Goal: Information Seeking & Learning: Learn about a topic

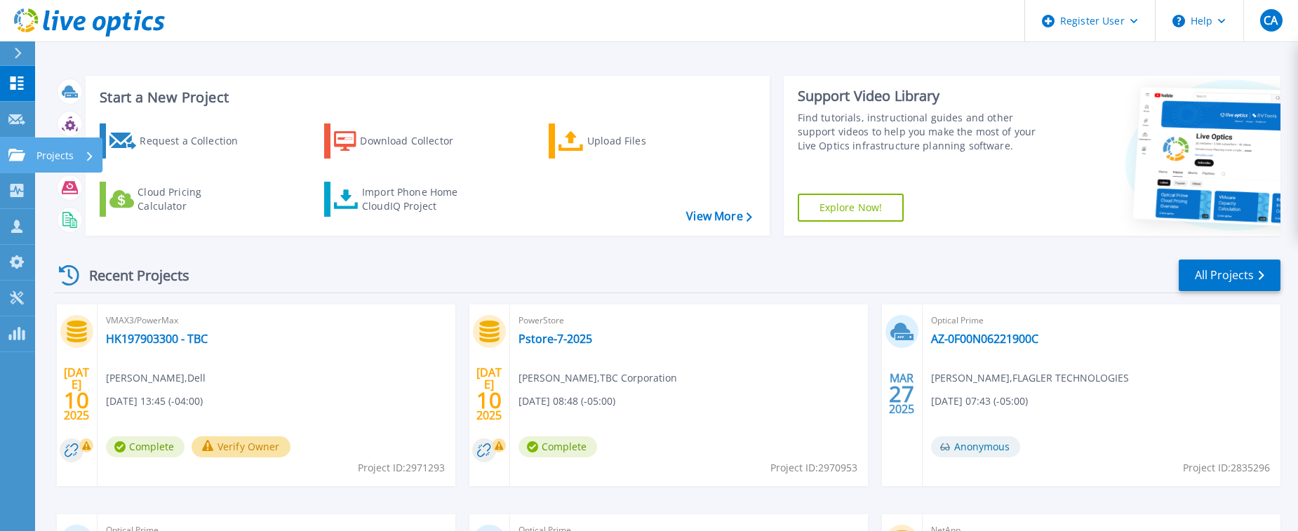
click at [13, 164] on link "Projects Projects" at bounding box center [17, 156] width 35 height 36
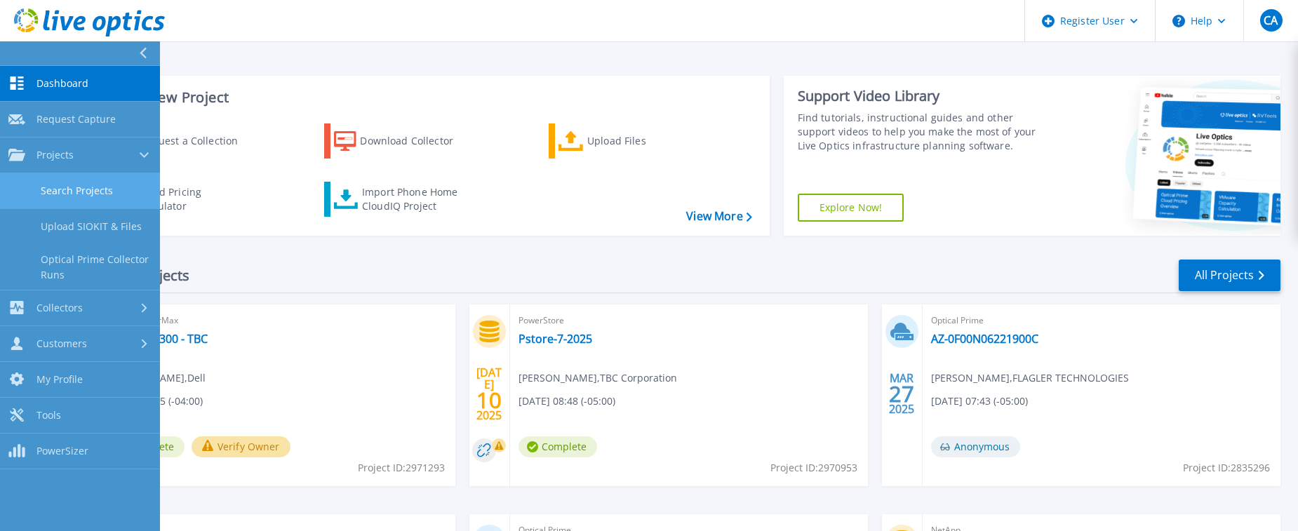
click at [122, 185] on link "Search Projects" at bounding box center [80, 191] width 160 height 36
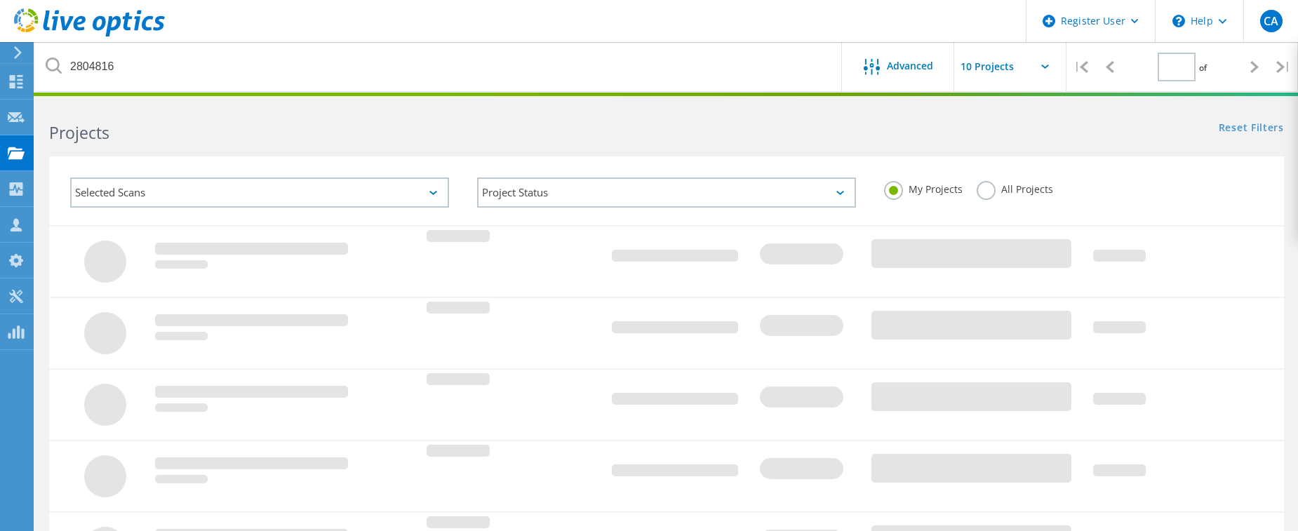
type input "1"
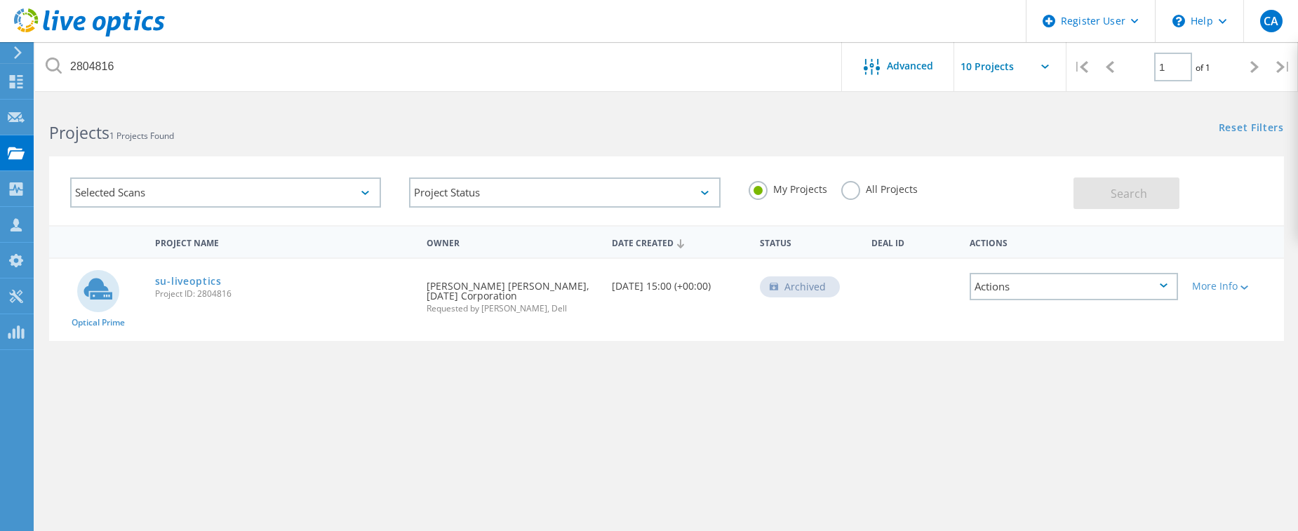
click at [326, 194] on div "Selected Scans" at bounding box center [225, 192] width 311 height 30
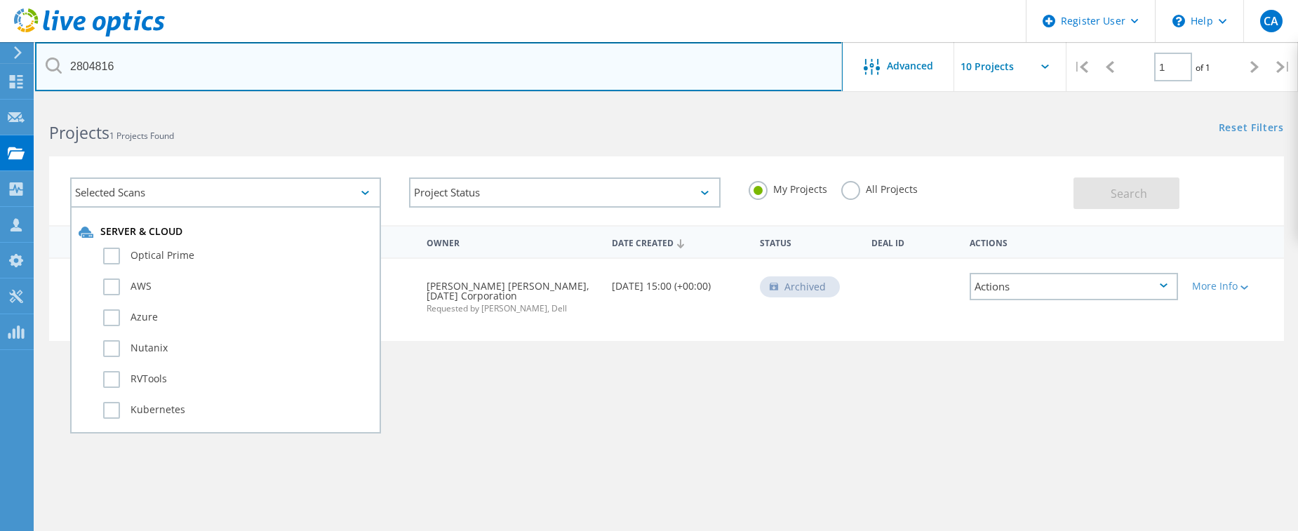
click at [206, 76] on input "2804816" at bounding box center [439, 66] width 808 height 49
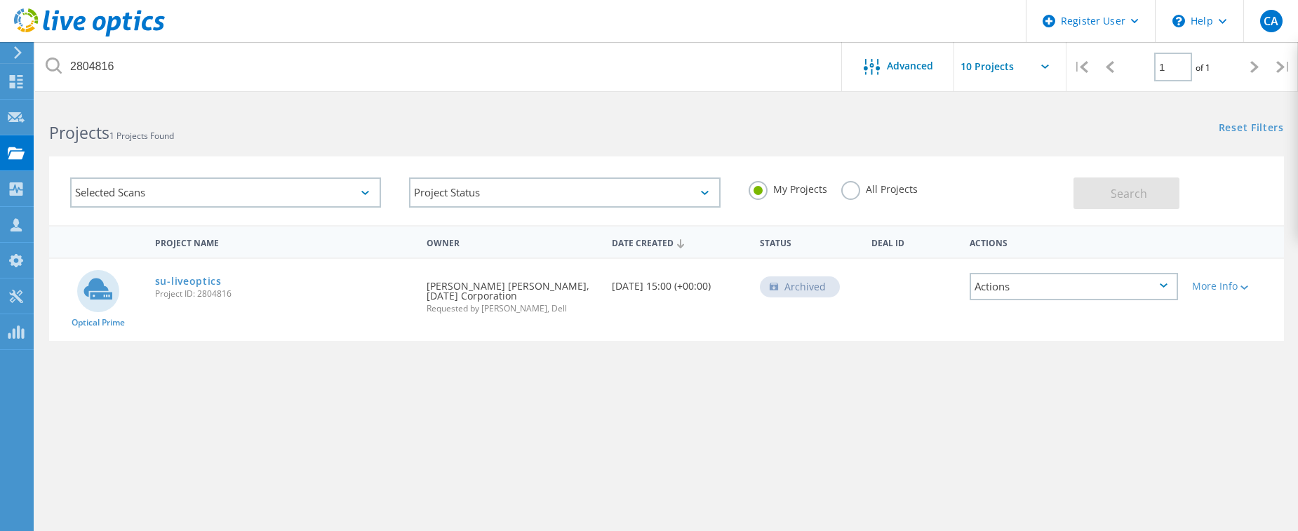
click at [200, 290] on span "Project ID: 2804816" at bounding box center [283, 294] width 257 height 8
click at [202, 281] on link "su-liveoptics" at bounding box center [188, 281] width 67 height 10
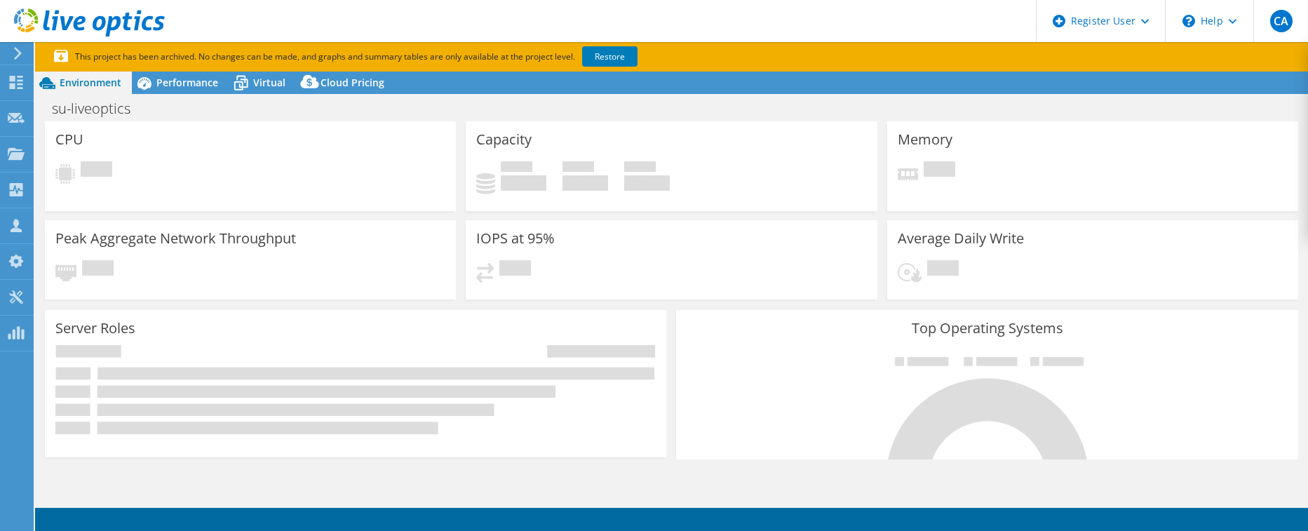
select select "USD"
select select "USEast"
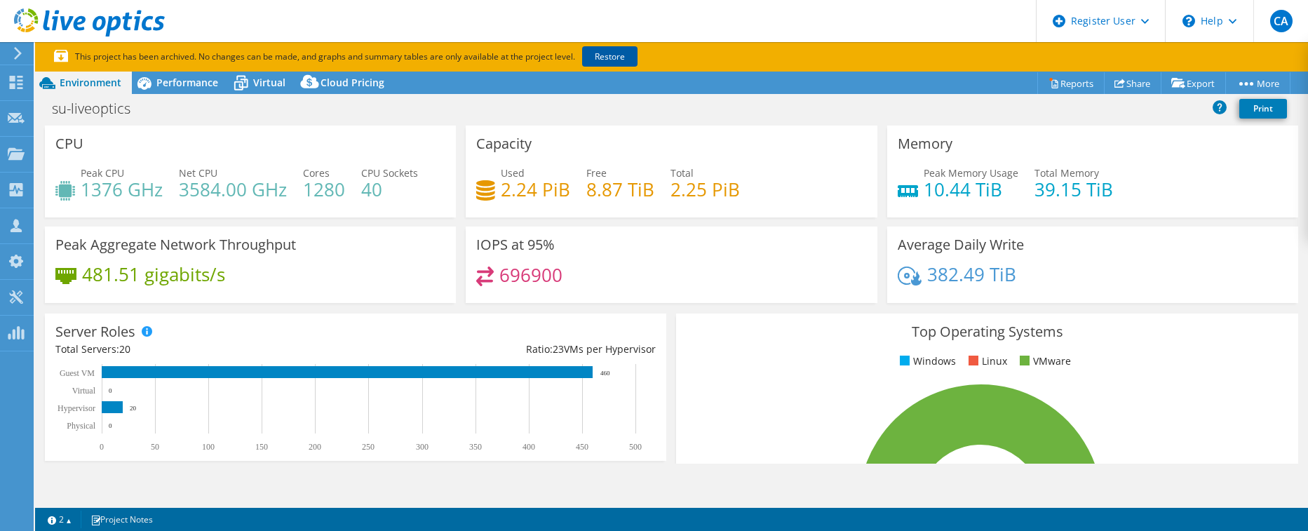
click at [598, 54] on link "Restore" at bounding box center [609, 56] width 55 height 20
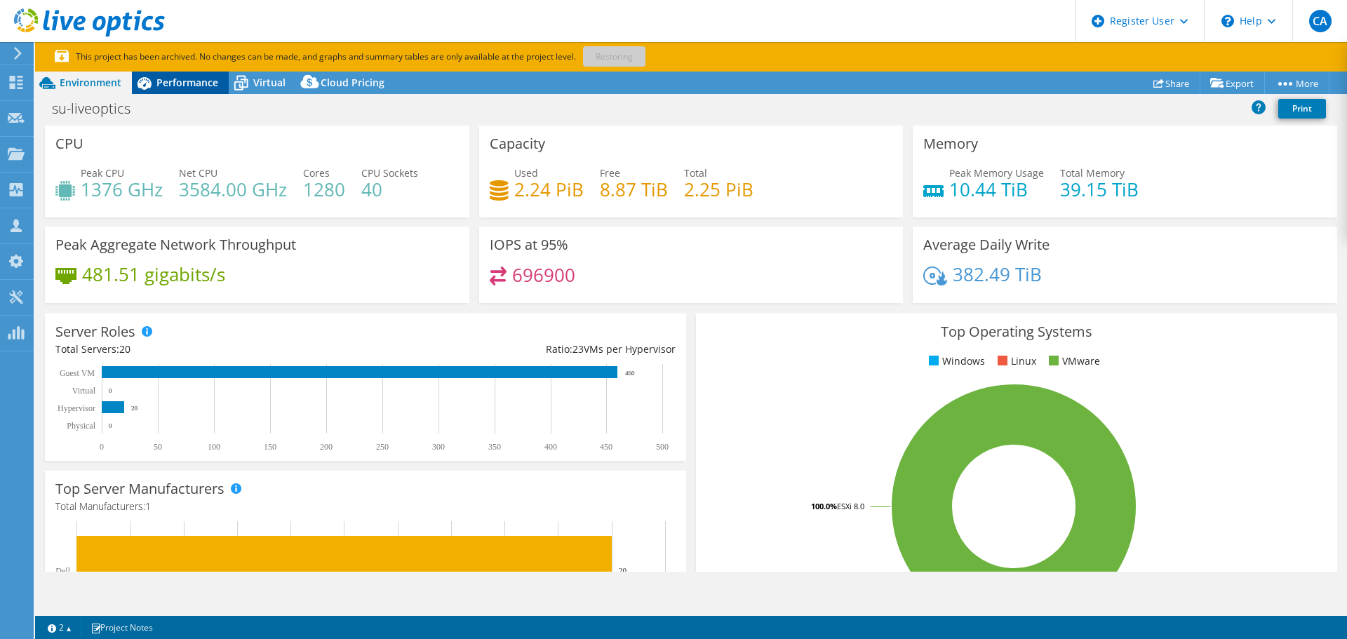
click at [175, 91] on div "Performance" at bounding box center [180, 83] width 97 height 22
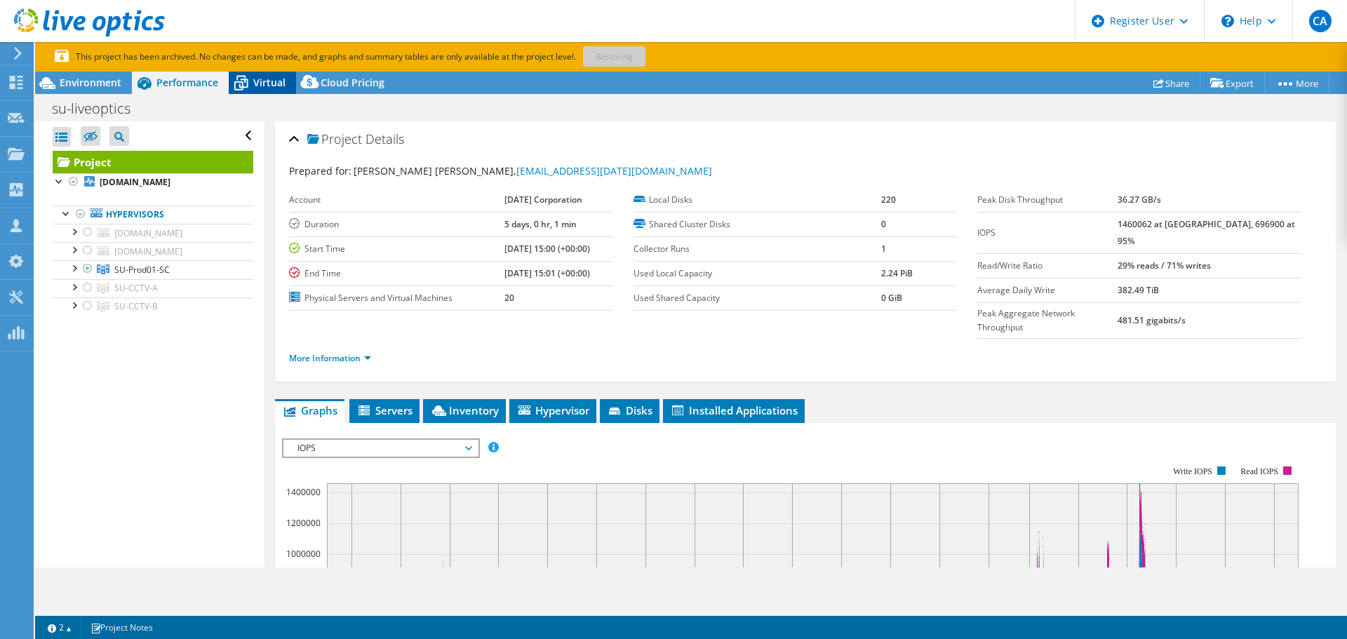
click at [265, 83] on span "Virtual" at bounding box center [269, 82] width 32 height 13
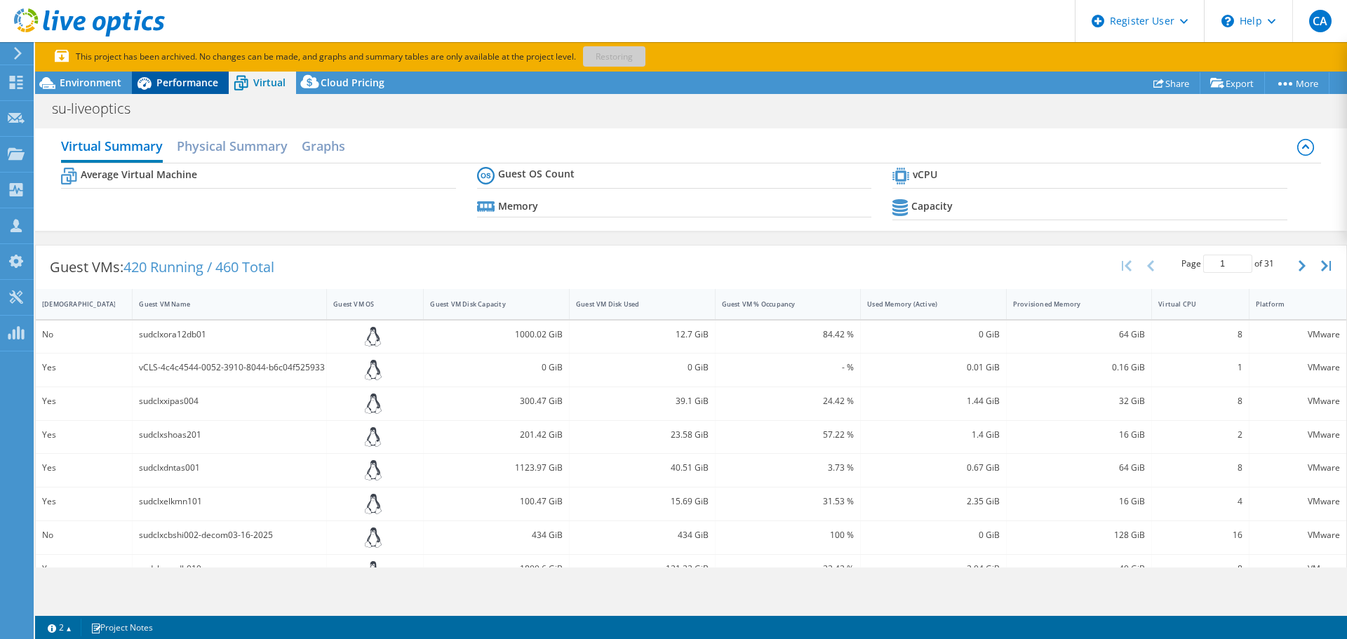
click at [185, 89] on div "Performance" at bounding box center [180, 83] width 97 height 22
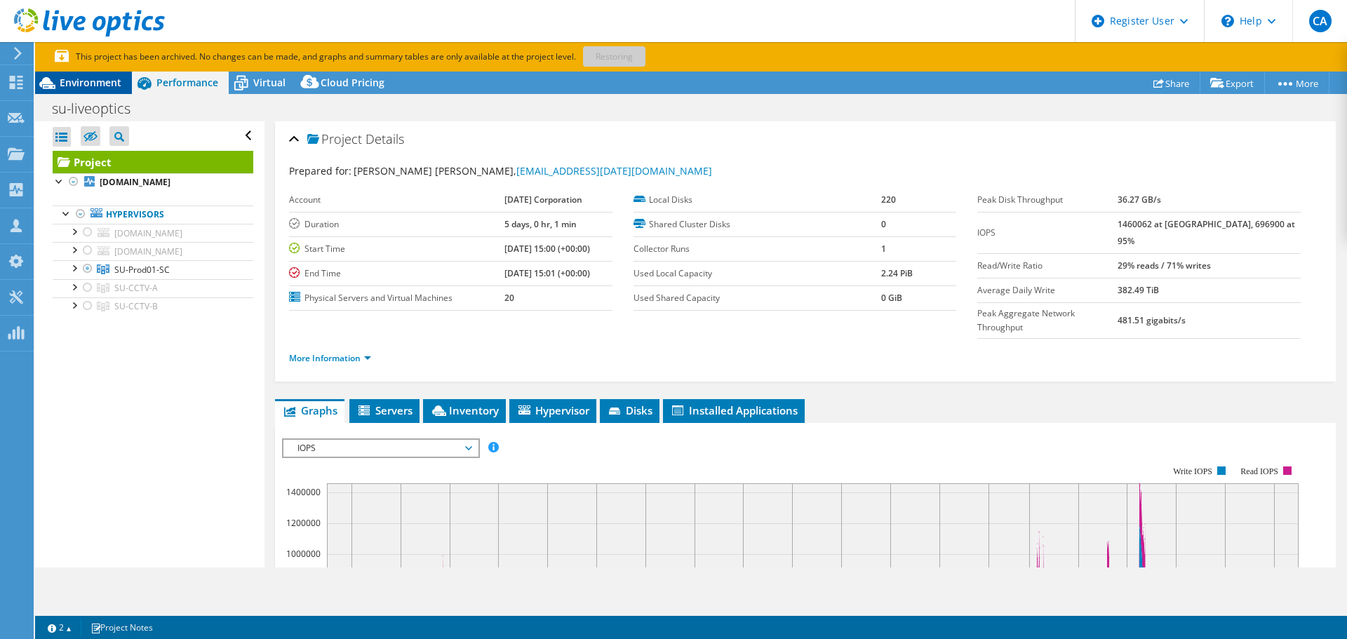
click at [105, 86] on span "Environment" at bounding box center [91, 82] width 62 height 13
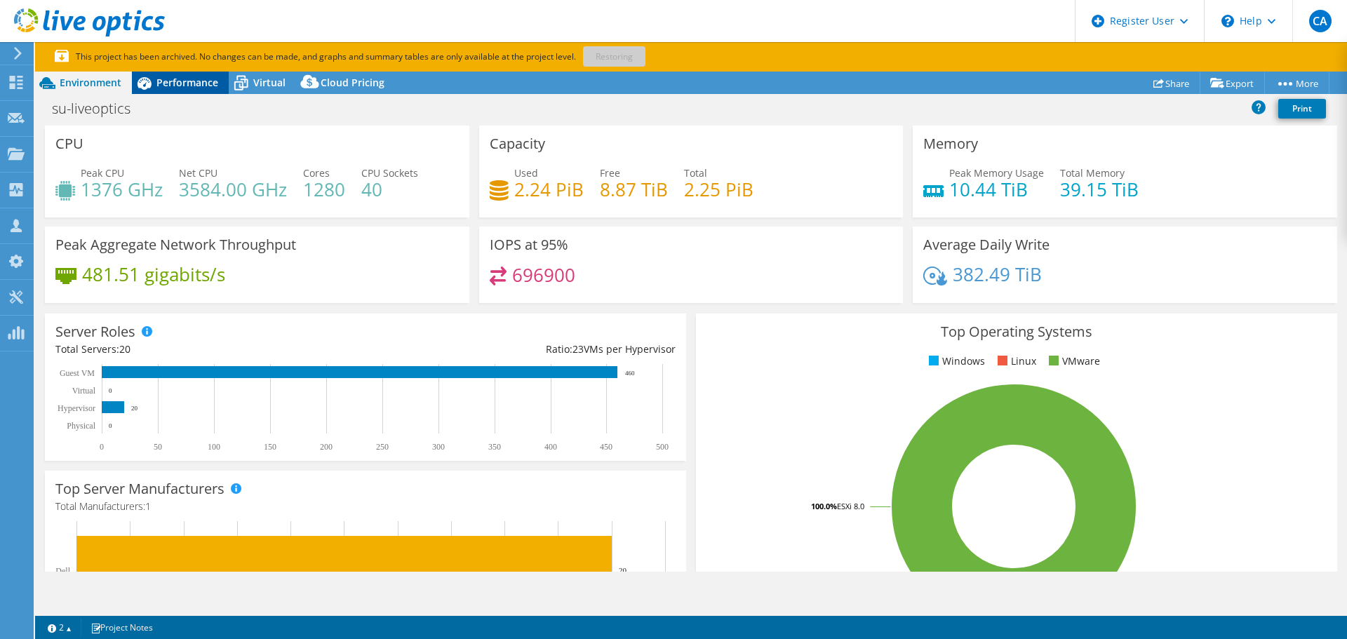
click at [201, 80] on span "Performance" at bounding box center [187, 82] width 62 height 13
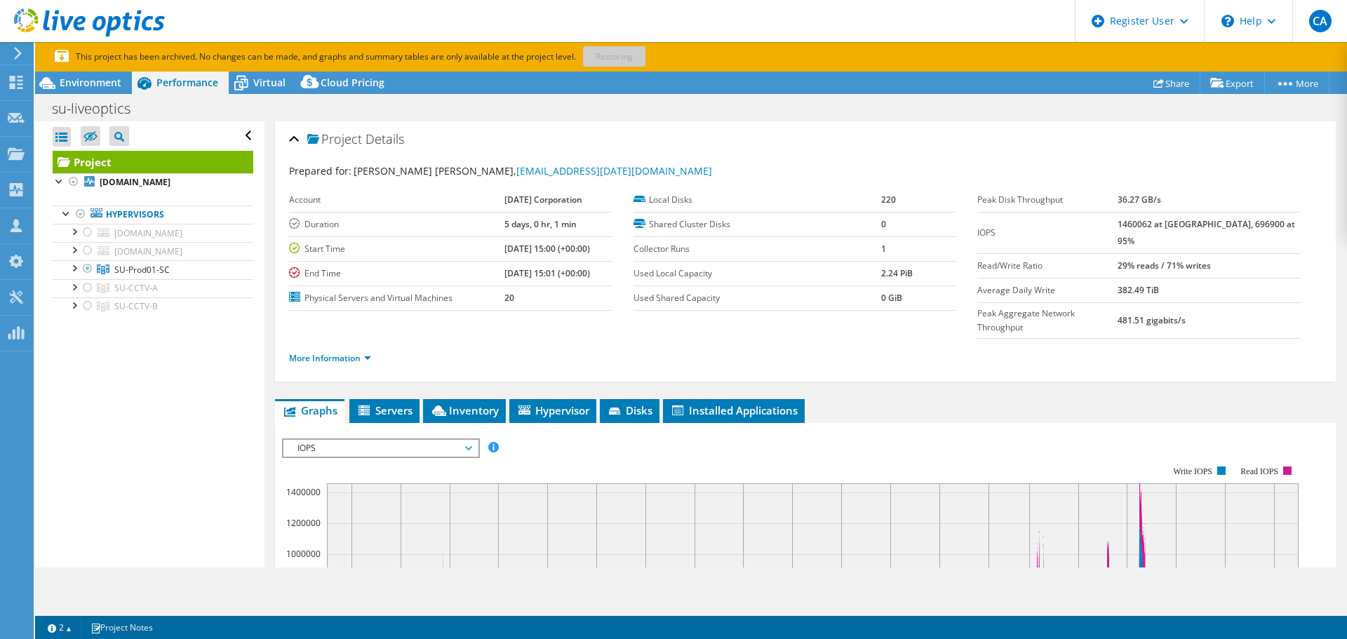
scroll to position [70, 0]
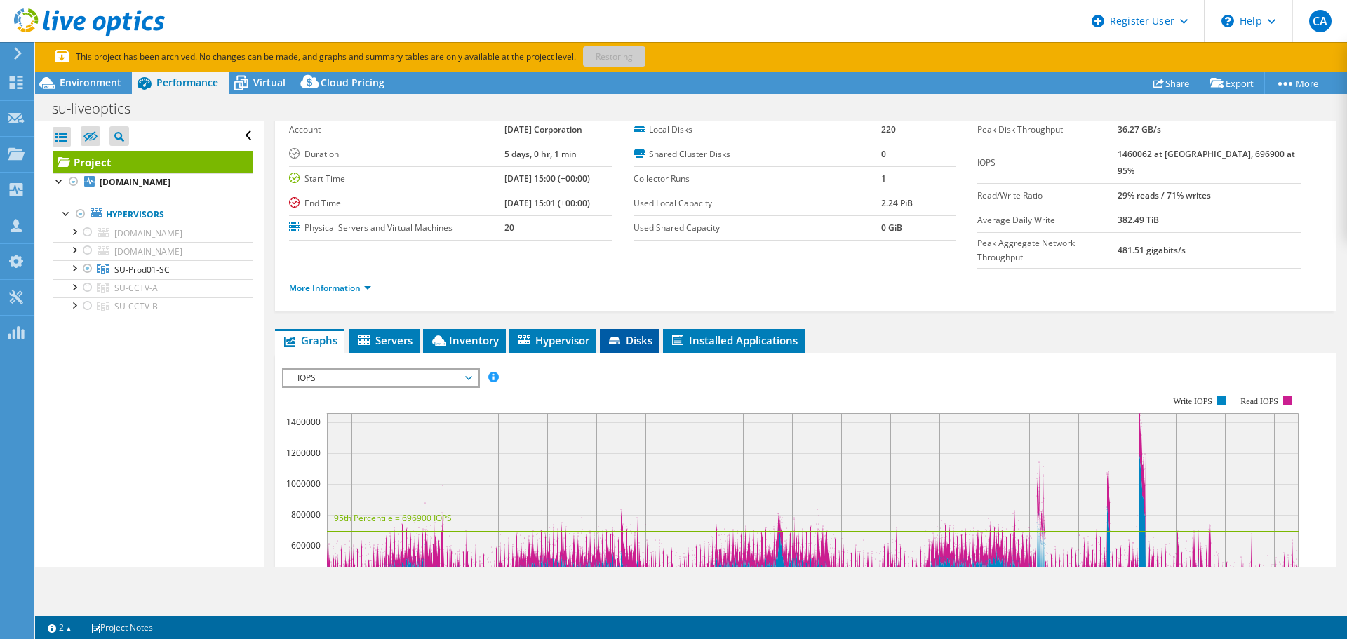
click at [620, 337] on icon at bounding box center [614, 340] width 11 height 7
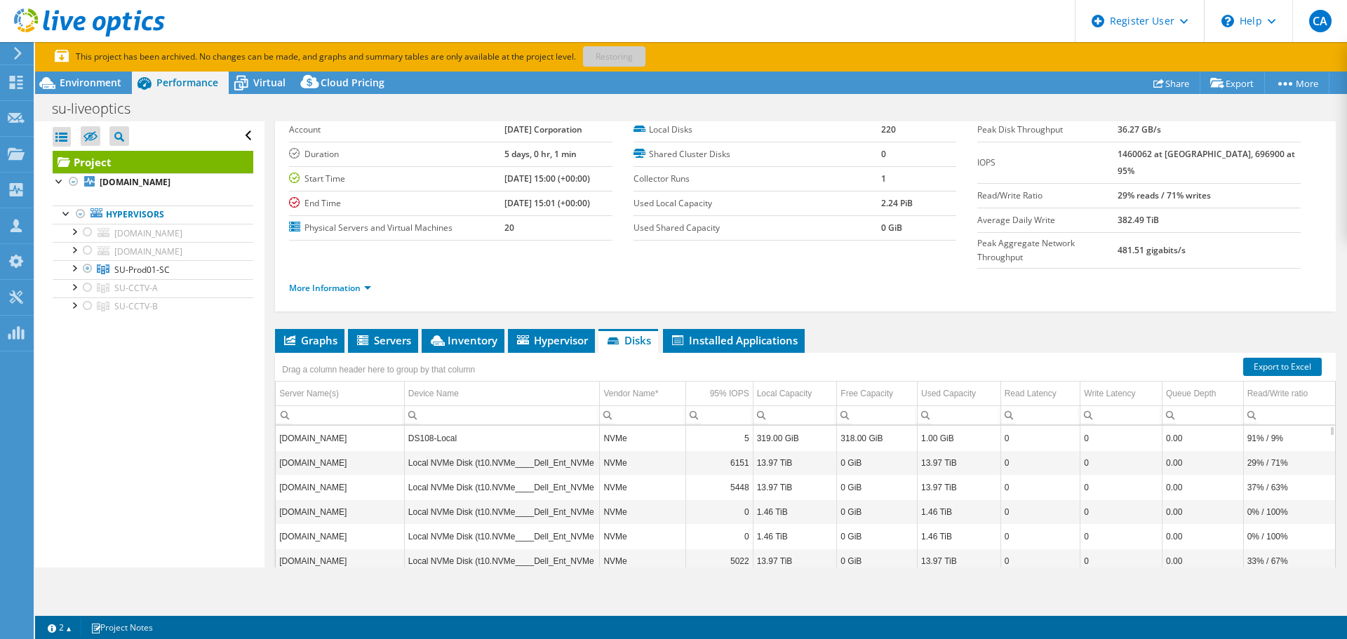
scroll to position [0, 0]
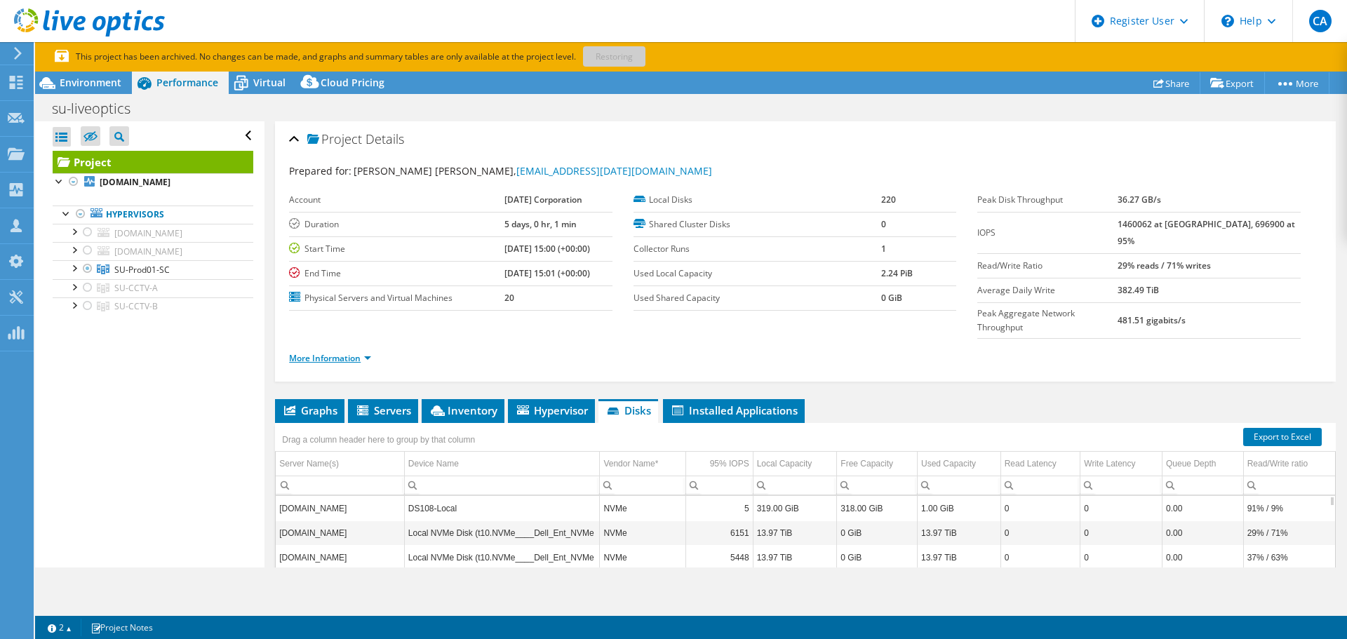
drag, startPoint x: 353, startPoint y: 332, endPoint x: 367, endPoint y: 333, distance: 14.1
click at [352, 352] on link "More Information" at bounding box center [330, 358] width 82 height 12
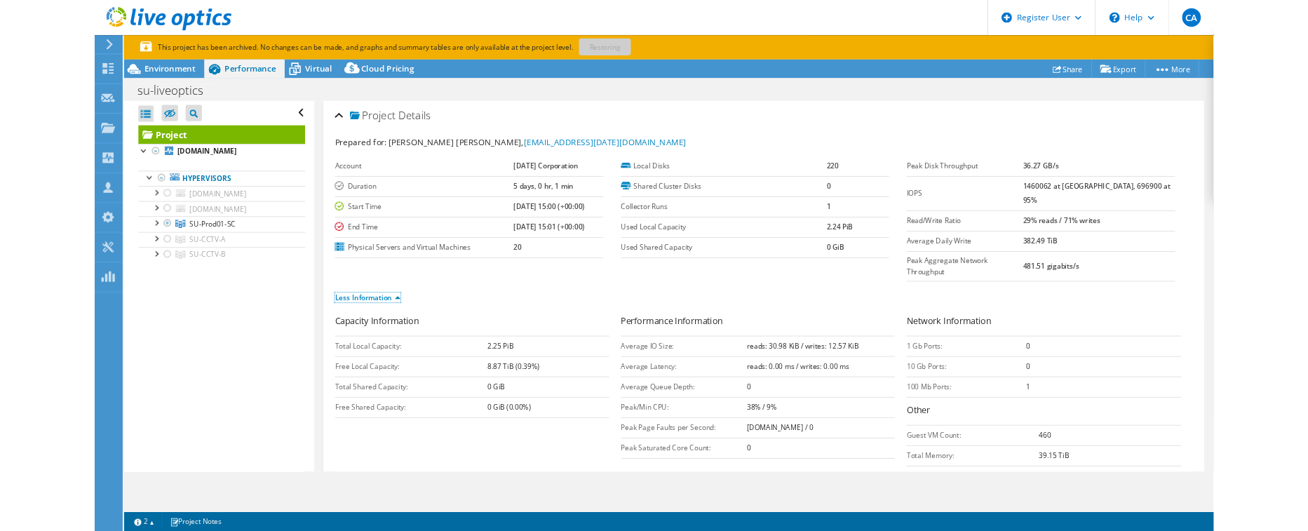
scroll to position [70, 0]
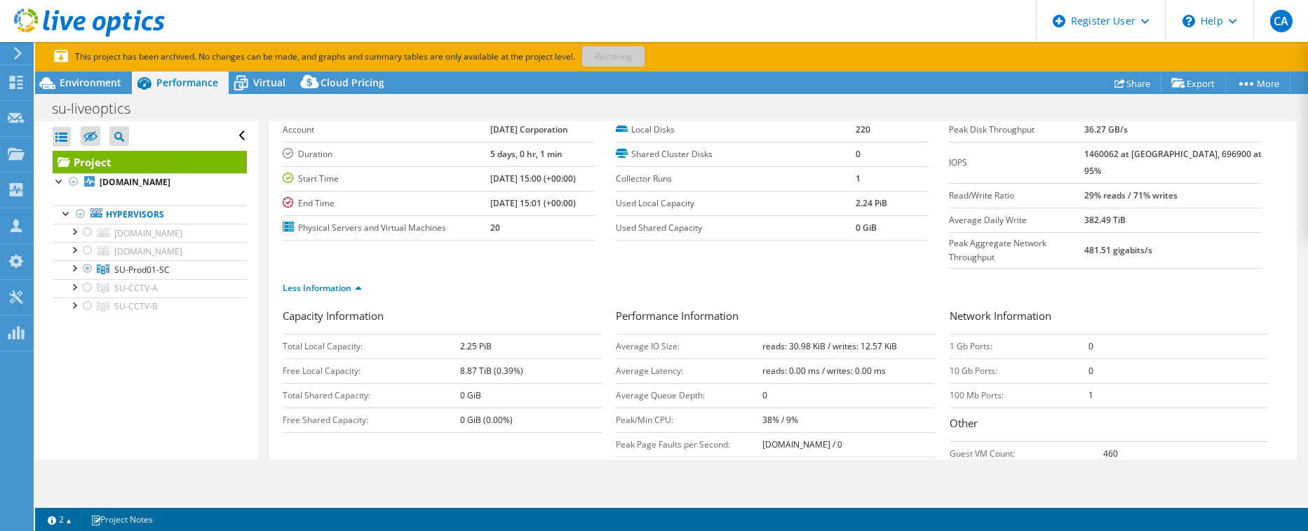
click at [25, 15] on use at bounding box center [89, 22] width 151 height 28
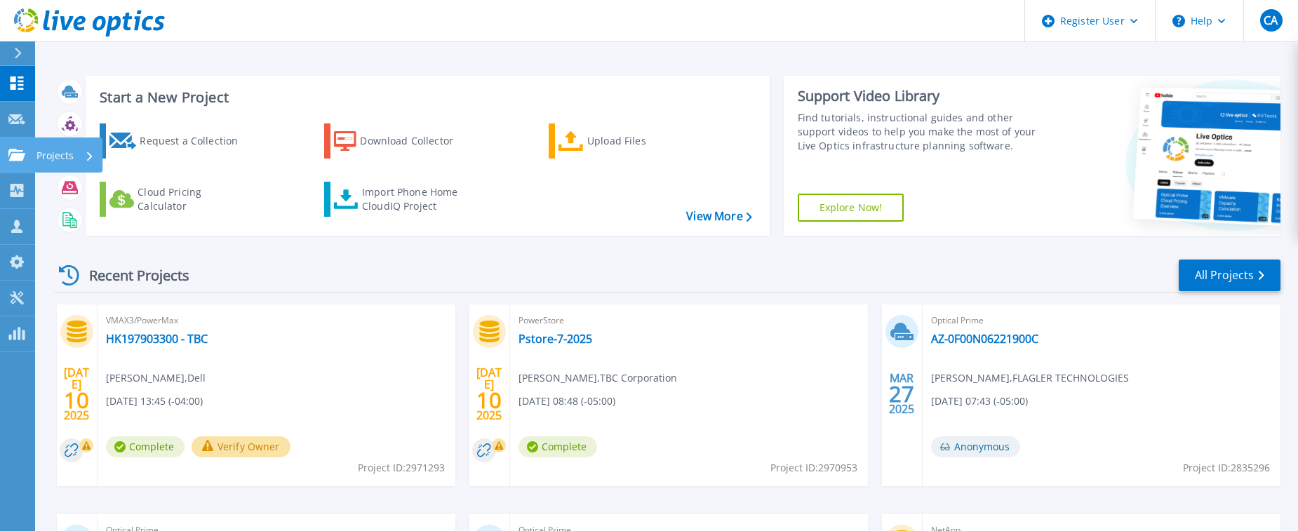
click at [24, 153] on icon at bounding box center [16, 155] width 17 height 12
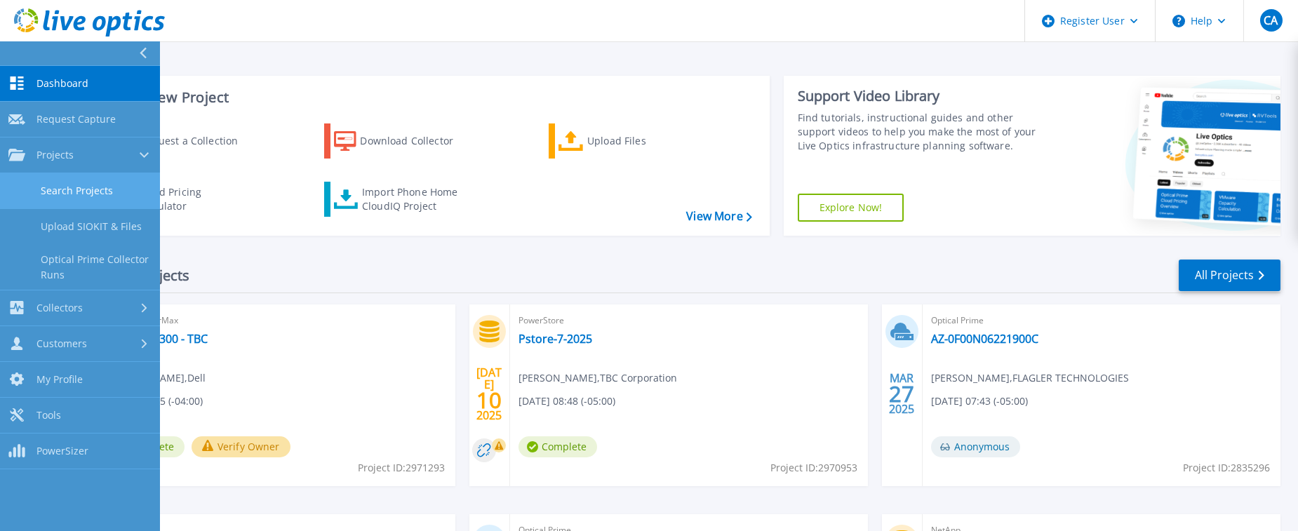
click at [83, 186] on link "Search Projects" at bounding box center [80, 191] width 160 height 36
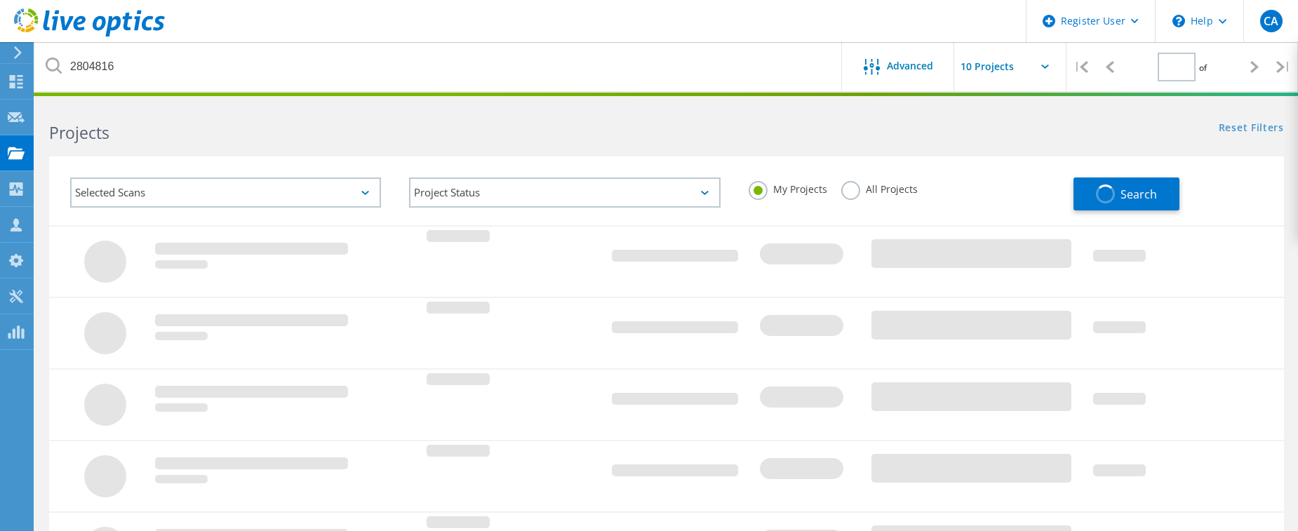
type input "1"
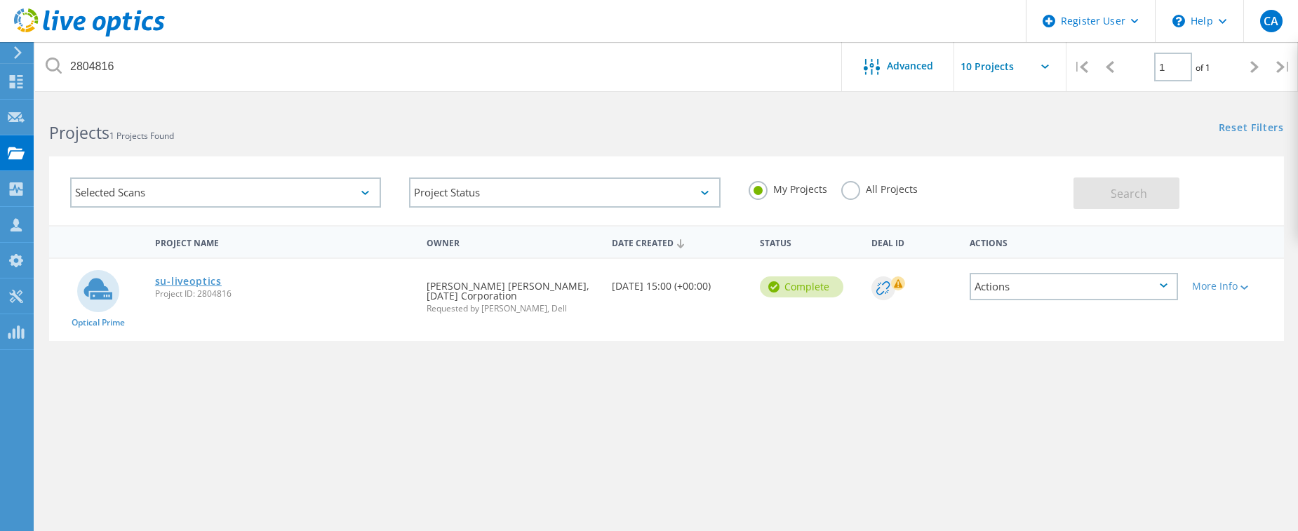
click at [191, 282] on link "su-liveoptics" at bounding box center [188, 281] width 67 height 10
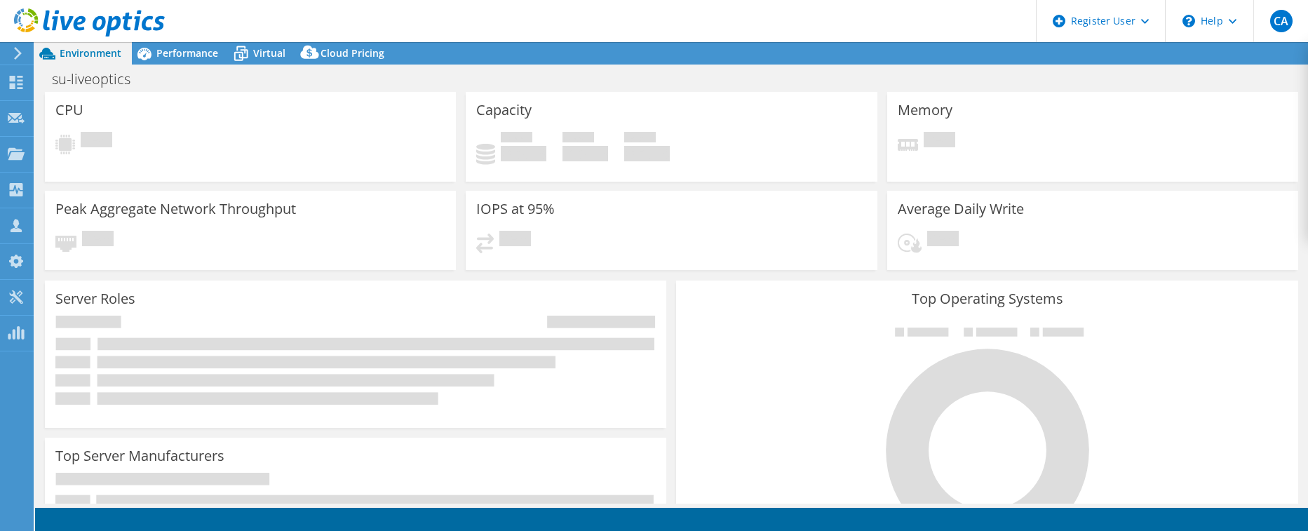
select select "USD"
select select "USEast"
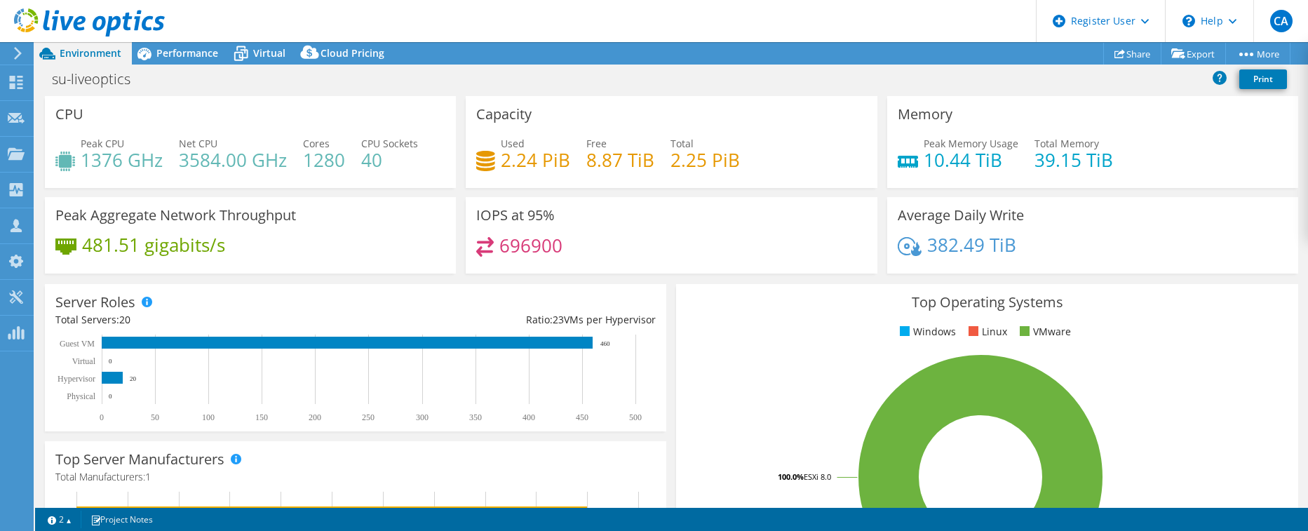
click at [495, 244] on div "696900" at bounding box center [519, 245] width 86 height 16
click at [535, 238] on h4 "696900" at bounding box center [531, 245] width 63 height 15
click at [531, 218] on h3 "IOPS at 95%" at bounding box center [515, 215] width 79 height 15
drag, startPoint x: 490, startPoint y: 250, endPoint x: 472, endPoint y: 236, distance: 22.5
click at [486, 250] on icon at bounding box center [485, 247] width 18 height 20
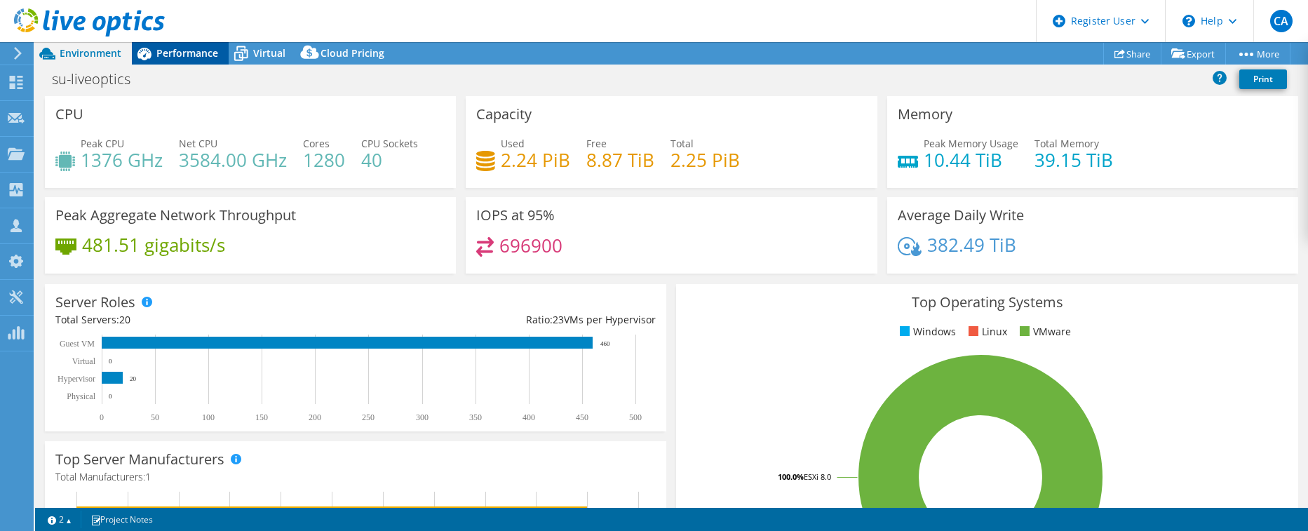
click at [191, 51] on span "Performance" at bounding box center [187, 52] width 62 height 13
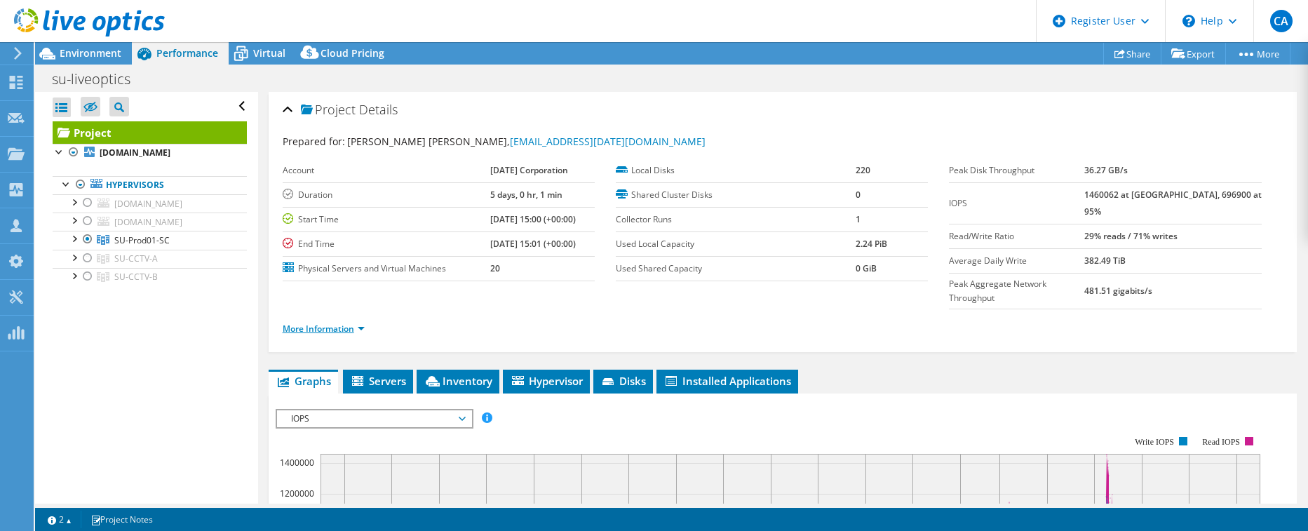
click at [305, 323] on link "More Information" at bounding box center [324, 329] width 82 height 12
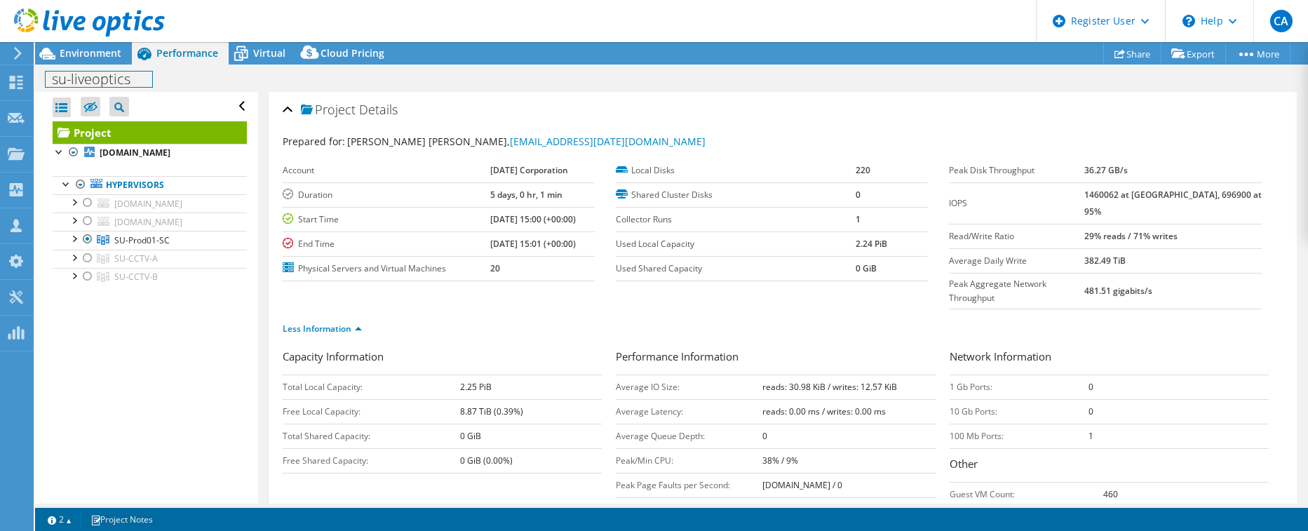
drag, startPoint x: 107, startPoint y: 66, endPoint x: 100, endPoint y: 53, distance: 15.1
click at [105, 63] on div "Project Actions Project Actions Share Export vSAN ReadyNode Sizer PSS Solution …" at bounding box center [671, 286] width 1273 height 489
click at [100, 53] on span "Environment" at bounding box center [91, 52] width 62 height 13
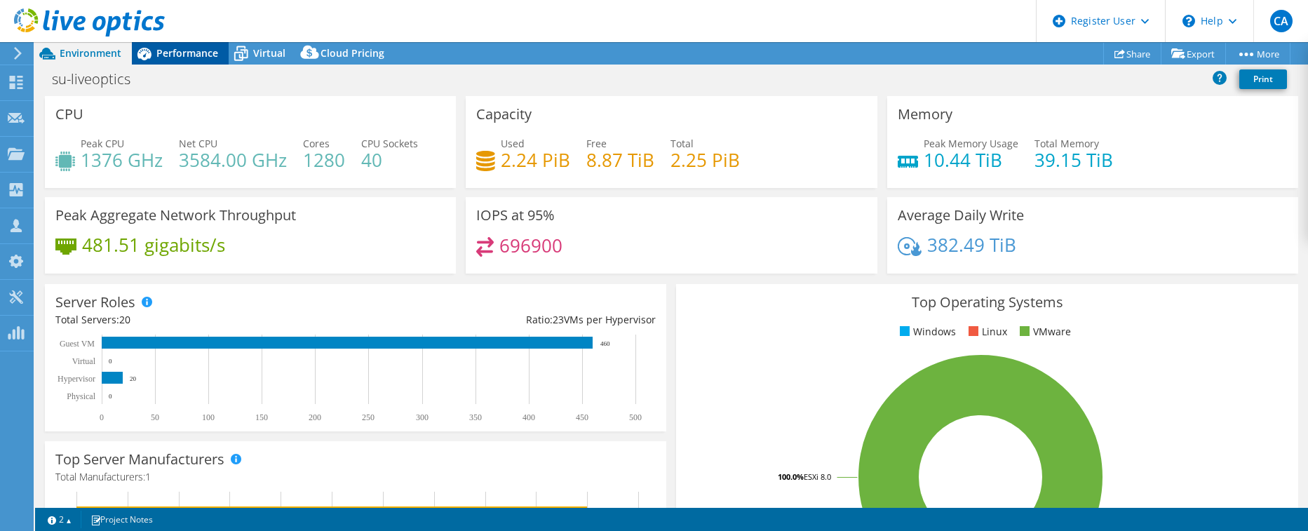
click at [192, 48] on span "Performance" at bounding box center [187, 52] width 62 height 13
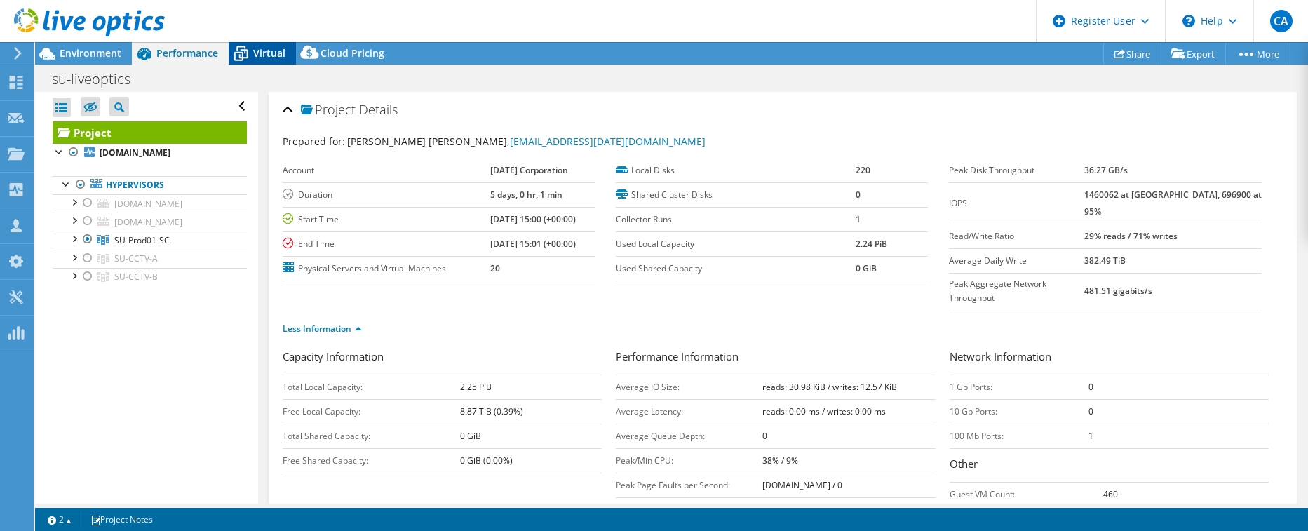
click at [272, 54] on span "Virtual" at bounding box center [269, 52] width 32 height 13
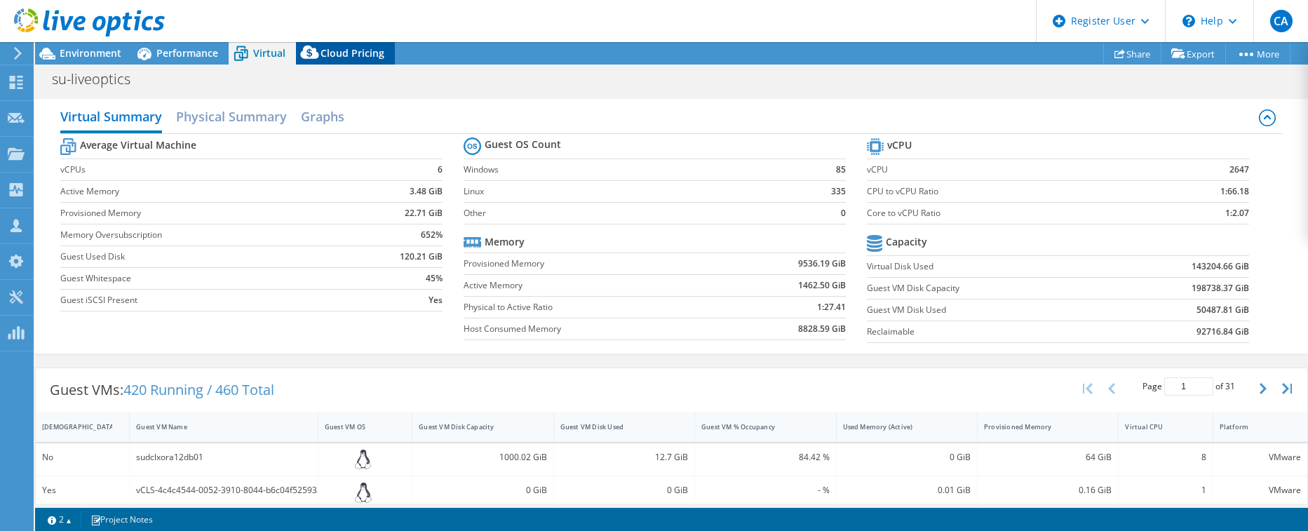
click at [349, 53] on span "Cloud Pricing" at bounding box center [353, 52] width 64 height 13
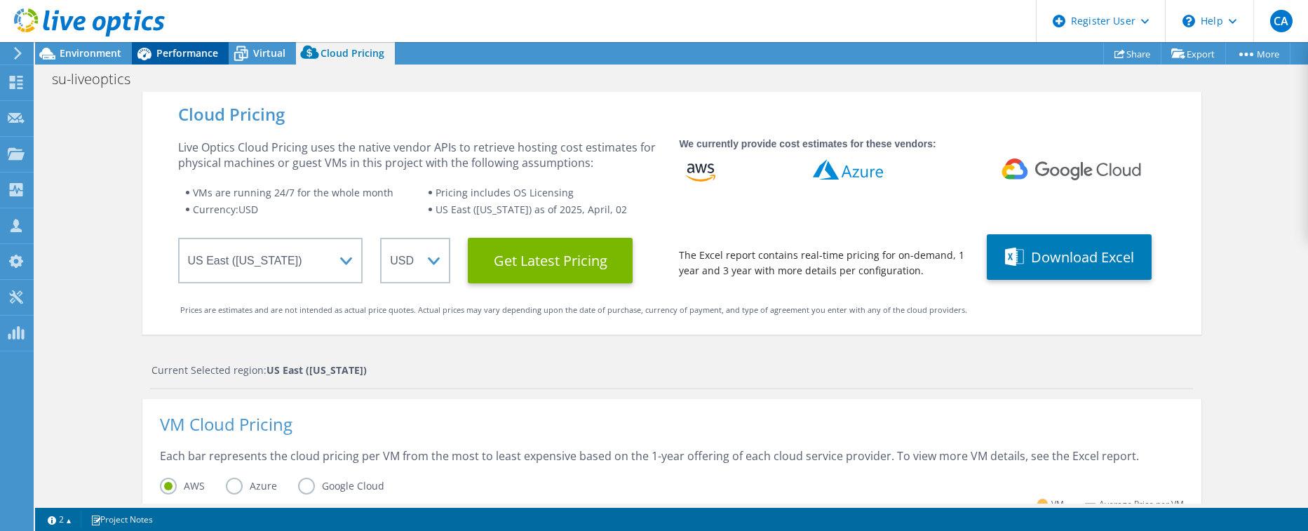
click at [173, 56] on span "Performance" at bounding box center [187, 52] width 62 height 13
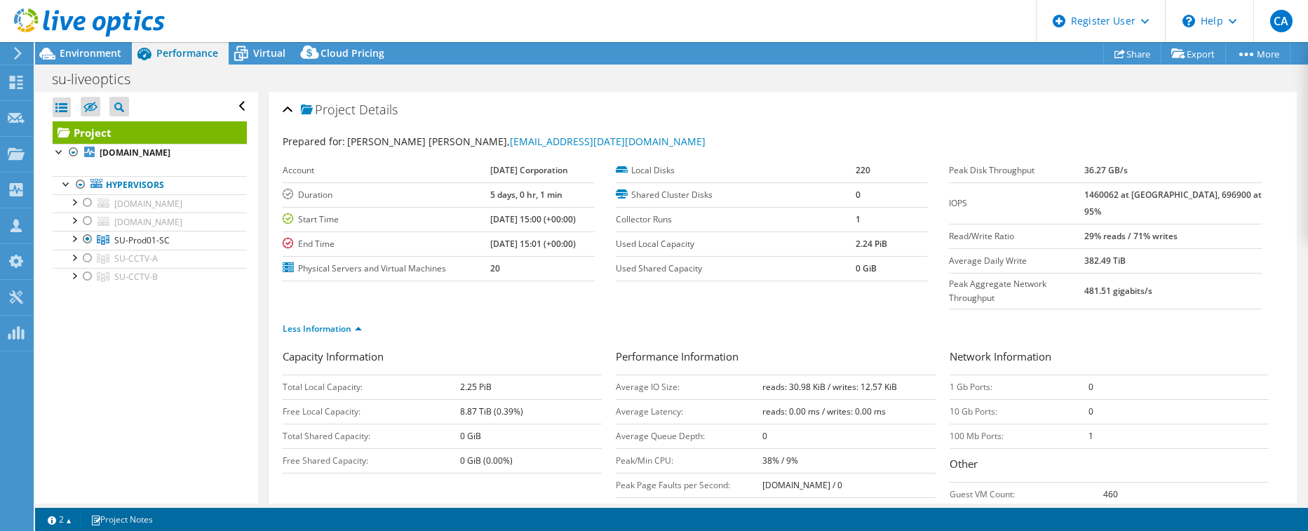
click at [1261, 149] on div "Prepared for: [PERSON_NAME] [PERSON_NAME], [PERSON_NAME][EMAIL_ADDRESS][DATE][D…" at bounding box center [783, 142] width 1000 height 16
